Goal: Transaction & Acquisition: Book appointment/travel/reservation

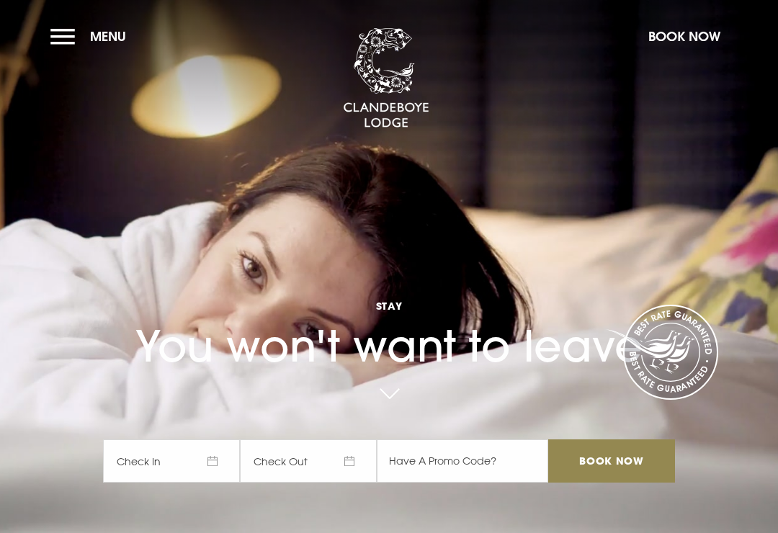
click at [216, 480] on span "Check In" at bounding box center [171, 460] width 137 height 43
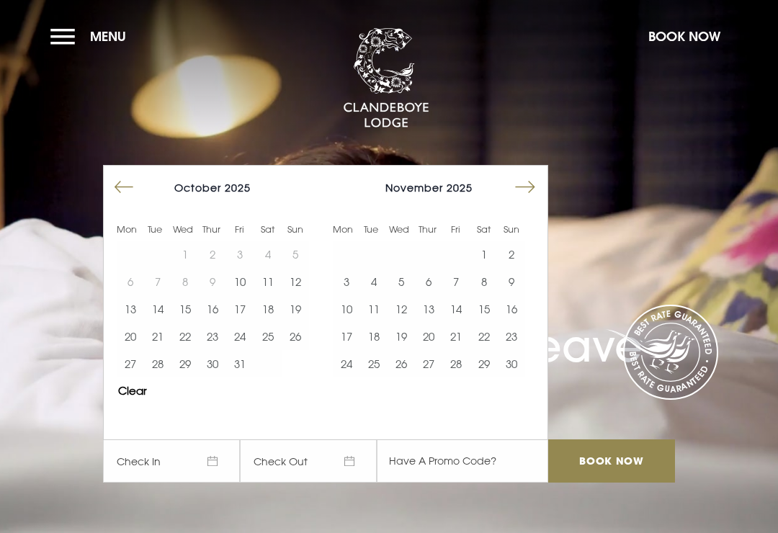
click at [246, 295] on button "10" at bounding box center [239, 281] width 27 height 27
click at [272, 295] on button "11" at bounding box center [267, 281] width 27 height 27
click at [526, 198] on button "Move forward to switch to the next month." at bounding box center [524, 187] width 27 height 27
click at [120, 201] on button "Move backward to switch to the previous month." at bounding box center [123, 187] width 27 height 27
click at [279, 377] on td at bounding box center [267, 363] width 27 height 27
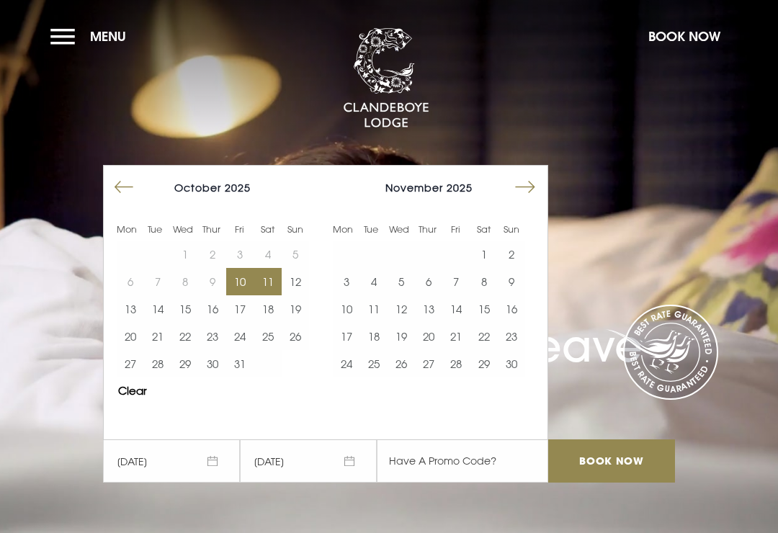
click at [295, 295] on button "12" at bounding box center [295, 281] width 27 height 27
click at [243, 295] on button "10" at bounding box center [239, 281] width 27 height 27
click at [202, 479] on span "[DATE]" at bounding box center [171, 460] width 137 height 43
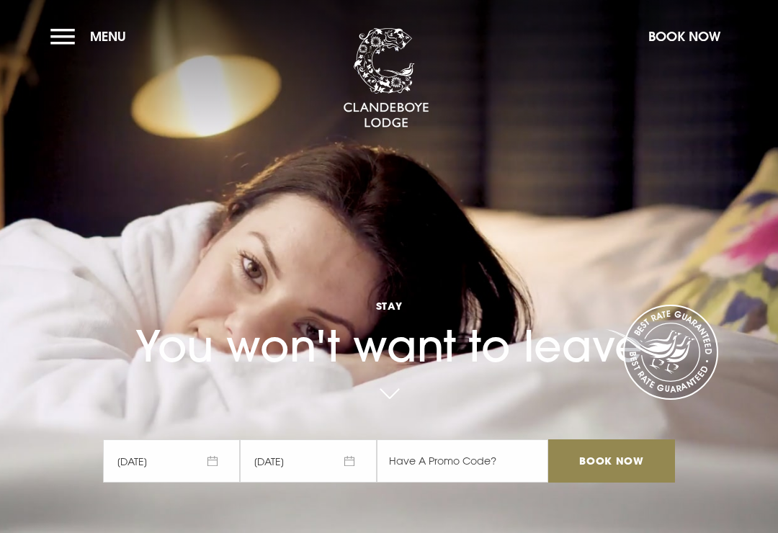
click at [206, 481] on span "[DATE]" at bounding box center [171, 460] width 137 height 43
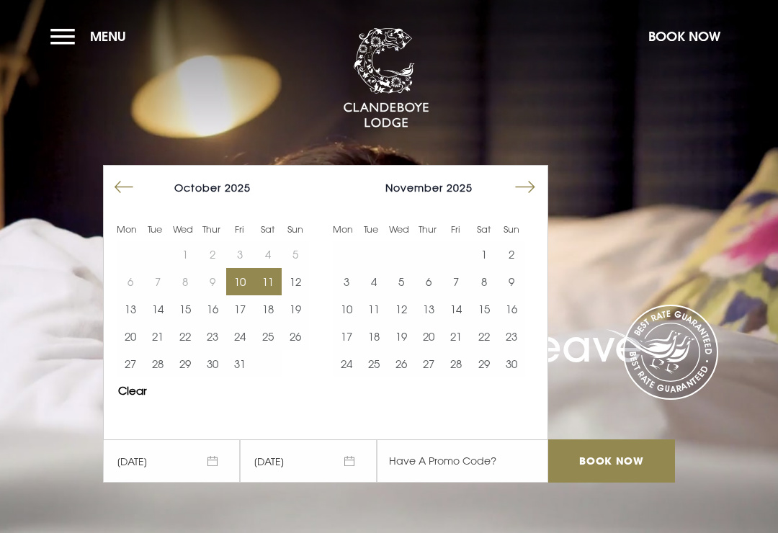
click at [338, 323] on button "10" at bounding box center [346, 308] width 27 height 27
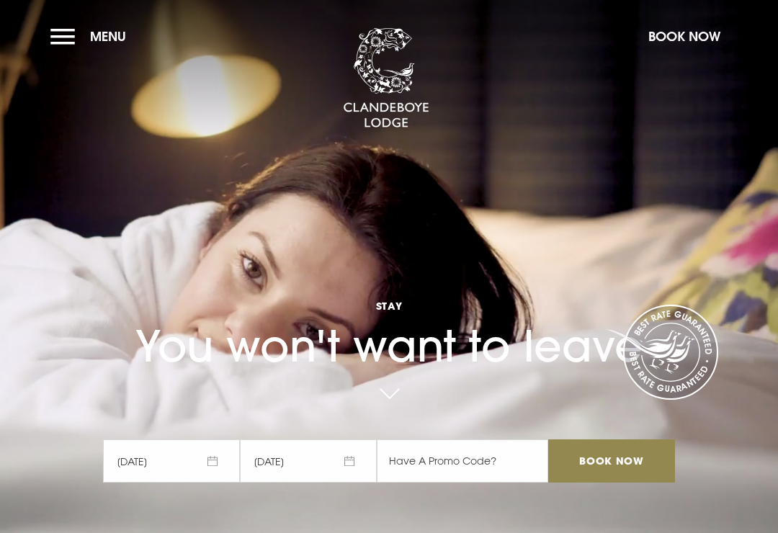
click at [332, 476] on span "[DATE]" at bounding box center [308, 460] width 137 height 43
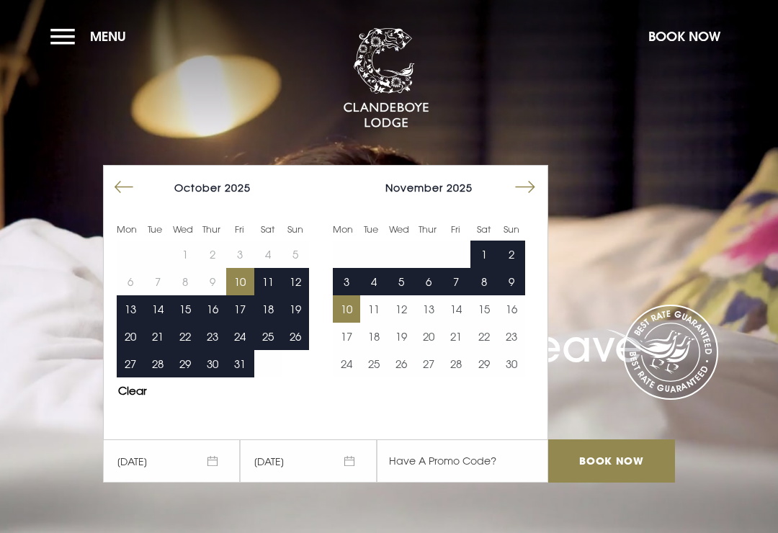
click at [134, 396] on button "Clear" at bounding box center [132, 390] width 29 height 11
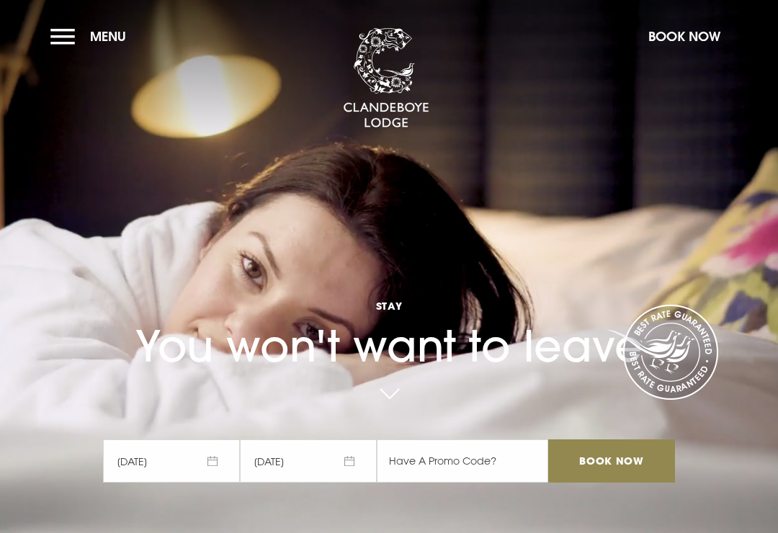
click at [181, 475] on span "[DATE]" at bounding box center [171, 460] width 137 height 43
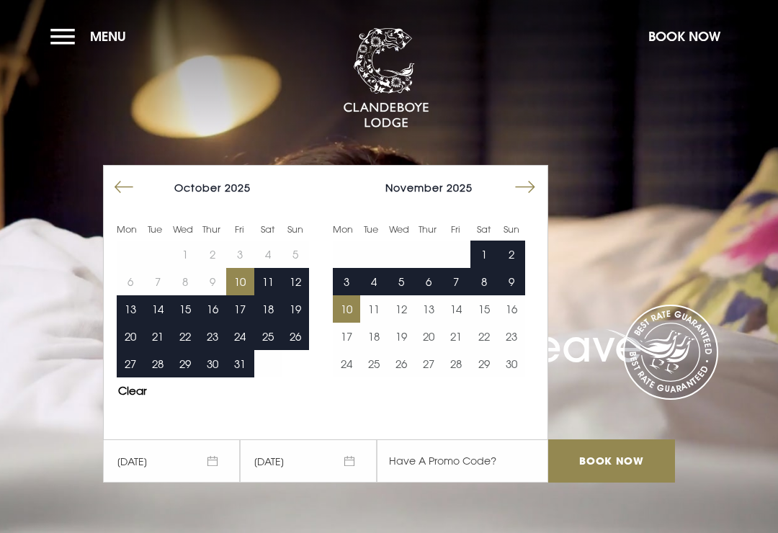
click at [273, 295] on button "11" at bounding box center [267, 281] width 27 height 27
click at [243, 295] on button "10" at bounding box center [239, 281] width 27 height 27
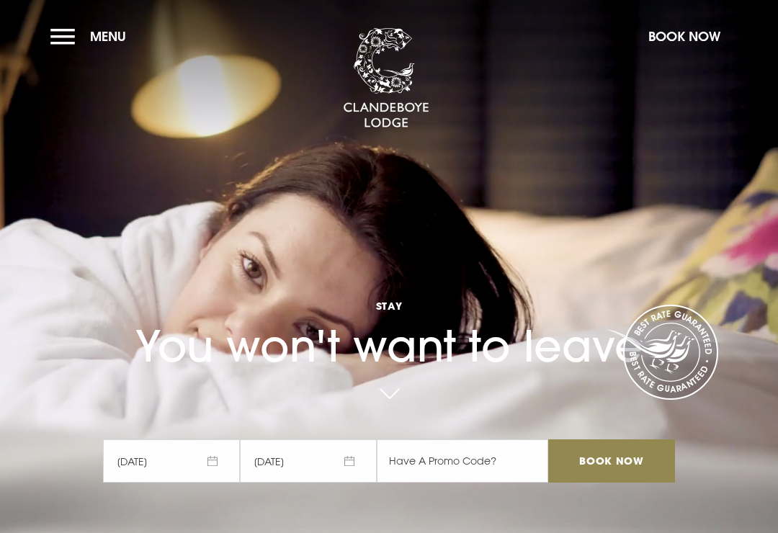
click at [66, 33] on button "Menu" at bounding box center [91, 36] width 83 height 31
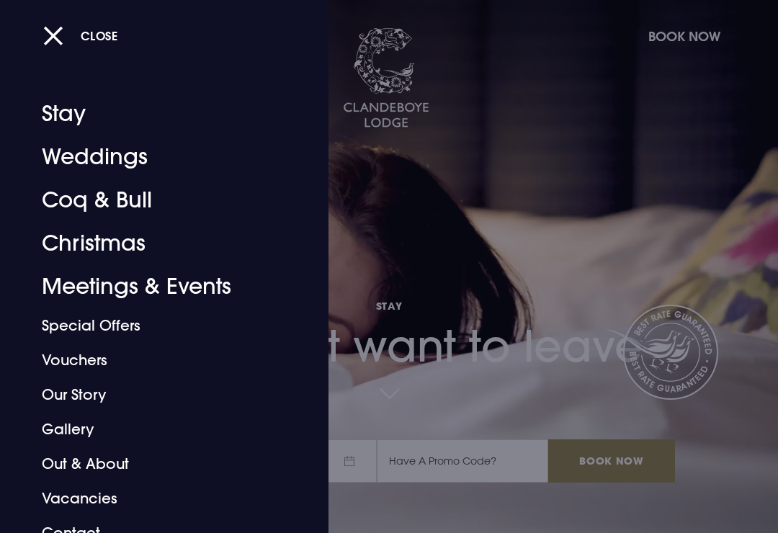
click at [57, 27] on button "Close" at bounding box center [80, 36] width 75 height 30
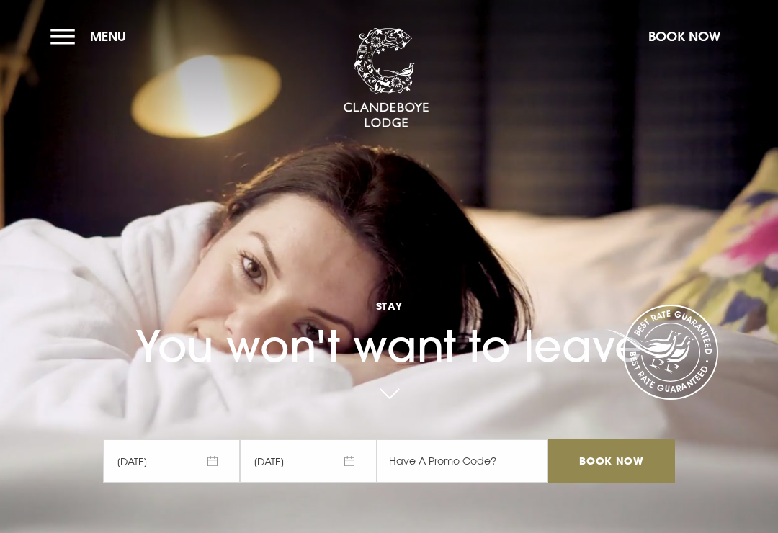
click at [609, 483] on input "Book Now" at bounding box center [611, 460] width 127 height 43
